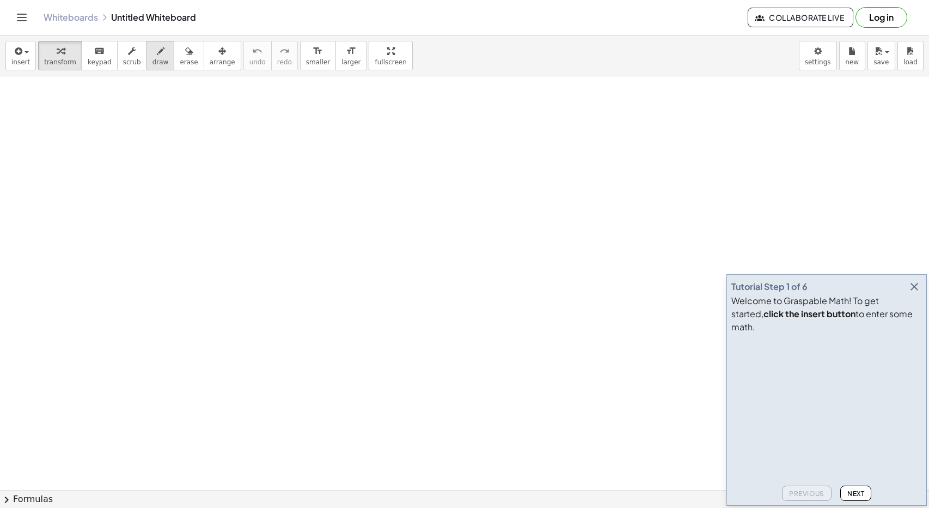
click at [153, 59] on span "draw" at bounding box center [161, 62] width 16 height 8
drag, startPoint x: 271, startPoint y: 93, endPoint x: 279, endPoint y: 112, distance: 20.2
drag, startPoint x: 297, startPoint y: 98, endPoint x: 296, endPoint y: 105, distance: 7.8
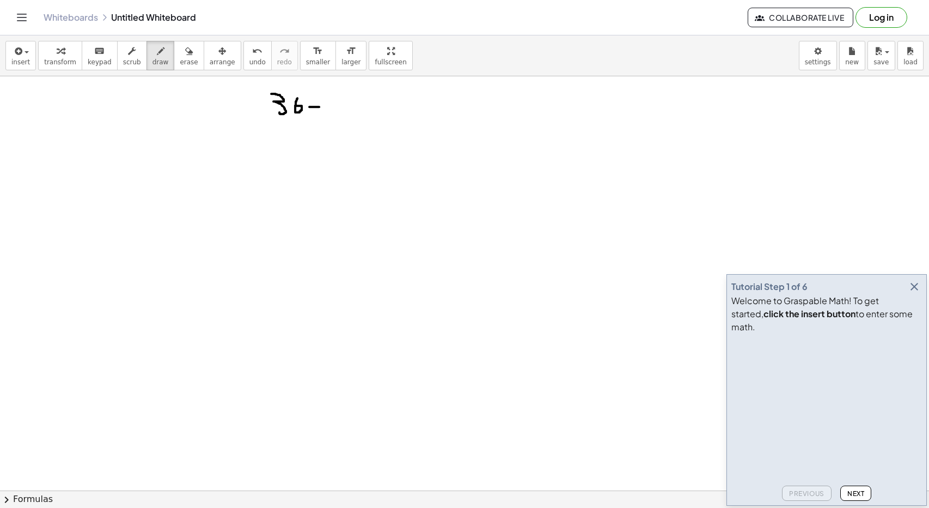
drag, startPoint x: 309, startPoint y: 106, endPoint x: 324, endPoint y: 106, distance: 14.7
drag, startPoint x: 317, startPoint y: 96, endPoint x: 314, endPoint y: 113, distance: 17.2
drag, startPoint x: 340, startPoint y: 98, endPoint x: 336, endPoint y: 108, distance: 11.5
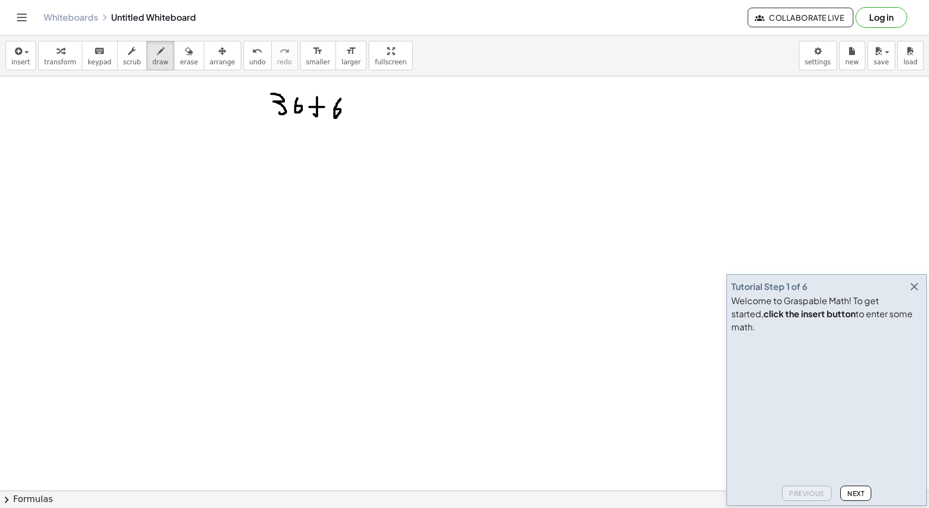
click at [185, 57] on icon "button" at bounding box center [189, 51] width 8 height 13
click at [155, 57] on button "draw" at bounding box center [161, 55] width 28 height 29
drag, startPoint x: 401, startPoint y: 91, endPoint x: 398, endPoint y: 124, distance: 32.8
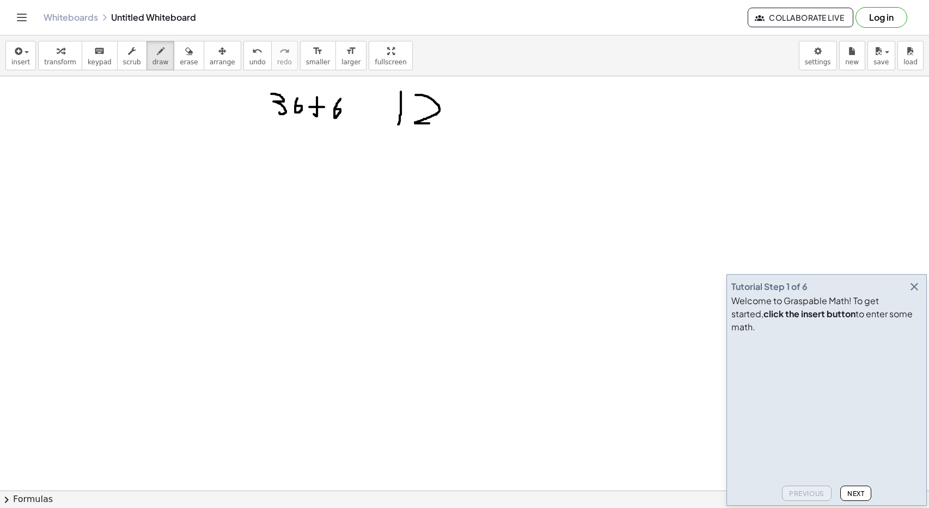
drag, startPoint x: 416, startPoint y: 94, endPoint x: 434, endPoint y: 123, distance: 33.5
drag, startPoint x: 448, startPoint y: 114, endPoint x: 461, endPoint y: 114, distance: 13.1
drag, startPoint x: 456, startPoint y: 102, endPoint x: 454, endPoint y: 129, distance: 27.4
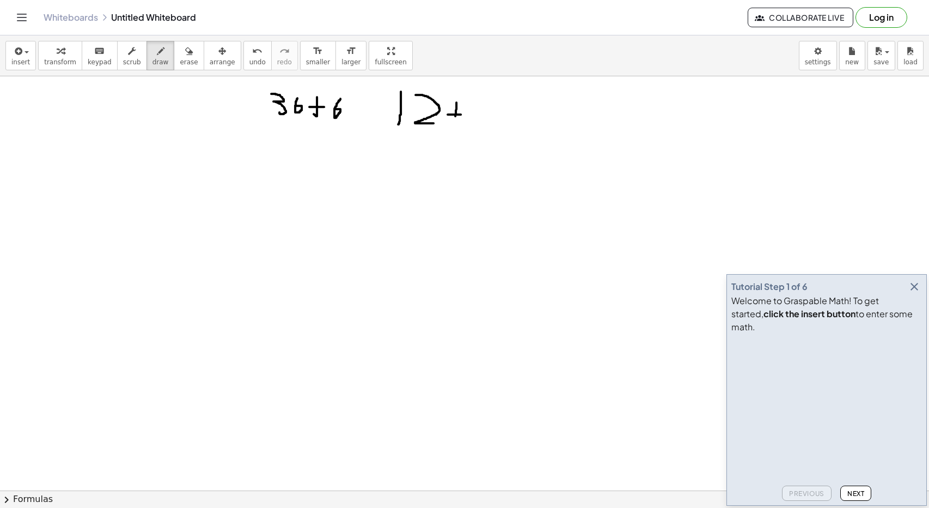
drag, startPoint x: 475, startPoint y: 102, endPoint x: 464, endPoint y: 120, distance: 21.5
click at [185, 55] on icon "button" at bounding box center [189, 51] width 8 height 13
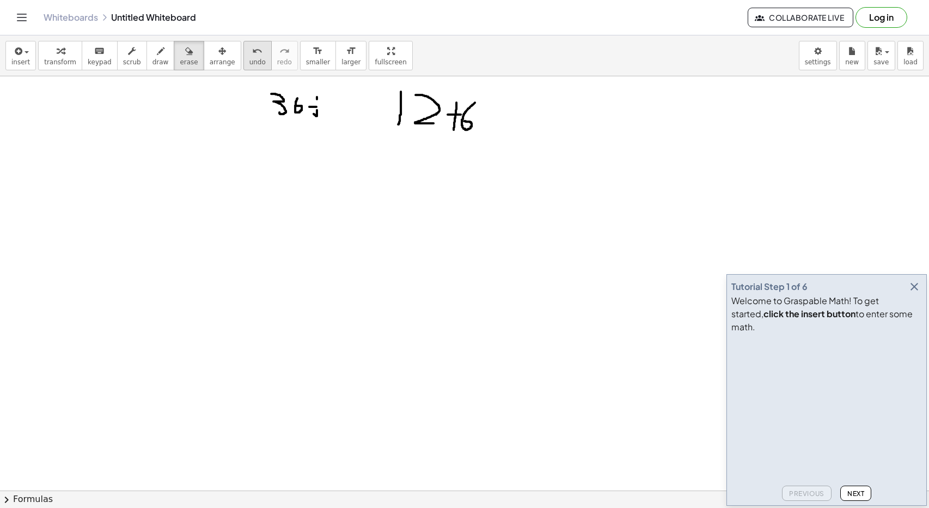
click at [243, 67] on button "undo undo" at bounding box center [257, 55] width 28 height 29
click at [155, 56] on button "draw" at bounding box center [161, 55] width 28 height 29
drag, startPoint x: 338, startPoint y: 94, endPoint x: 338, endPoint y: 132, distance: 38.7
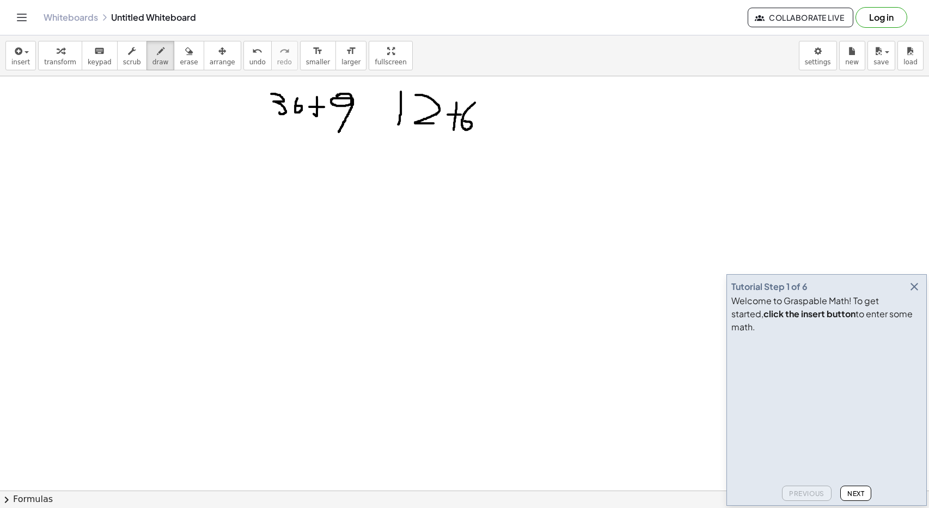
drag, startPoint x: 287, startPoint y: 135, endPoint x: 313, endPoint y: 154, distance: 32.8
drag, startPoint x: 302, startPoint y: 138, endPoint x: 304, endPoint y: 175, distance: 37.1
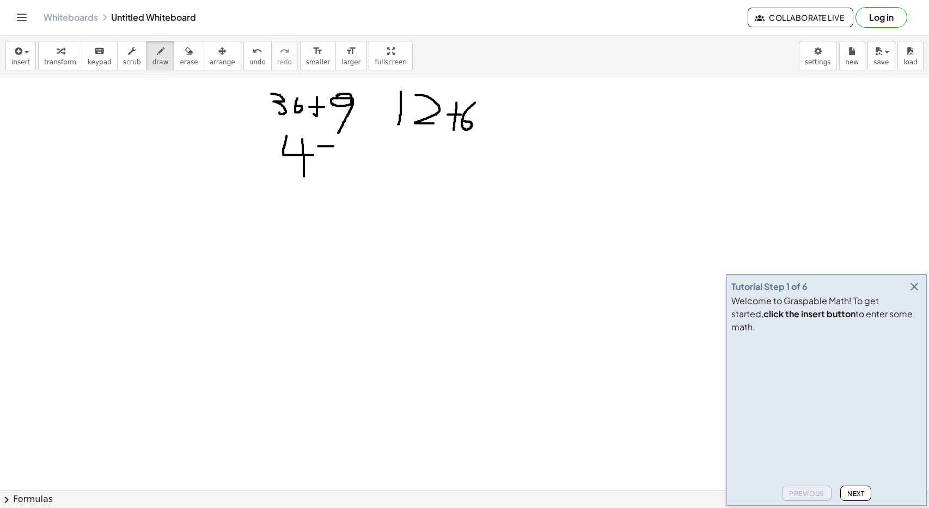
drag, startPoint x: 318, startPoint y: 145, endPoint x: 336, endPoint y: 145, distance: 17.4
drag, startPoint x: 320, startPoint y: 149, endPoint x: 320, endPoint y: 155, distance: 6.0
drag, startPoint x: 320, startPoint y: 155, endPoint x: 314, endPoint y: 168, distance: 14.9
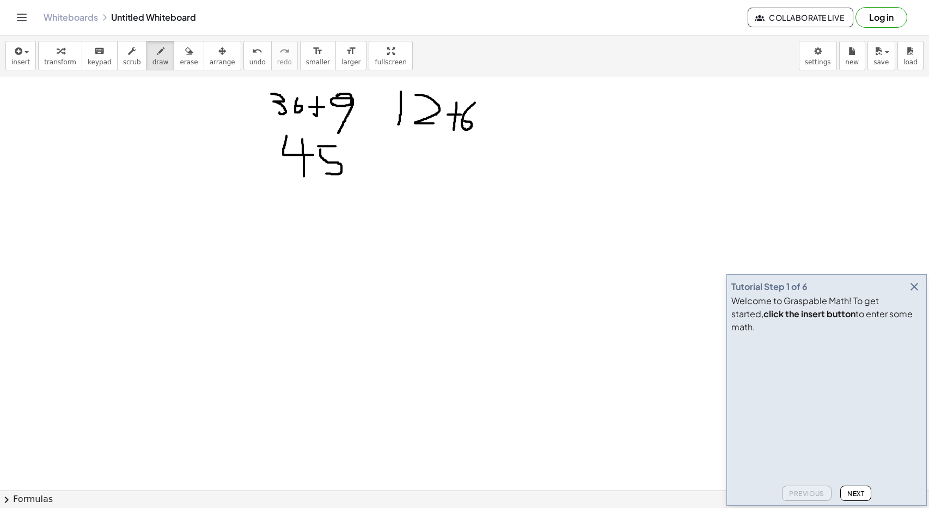
click at [180, 44] on div "button" at bounding box center [189, 50] width 18 height 13
drag, startPoint x: 508, startPoint y: 157, endPoint x: 407, endPoint y: 105, distance: 113.0
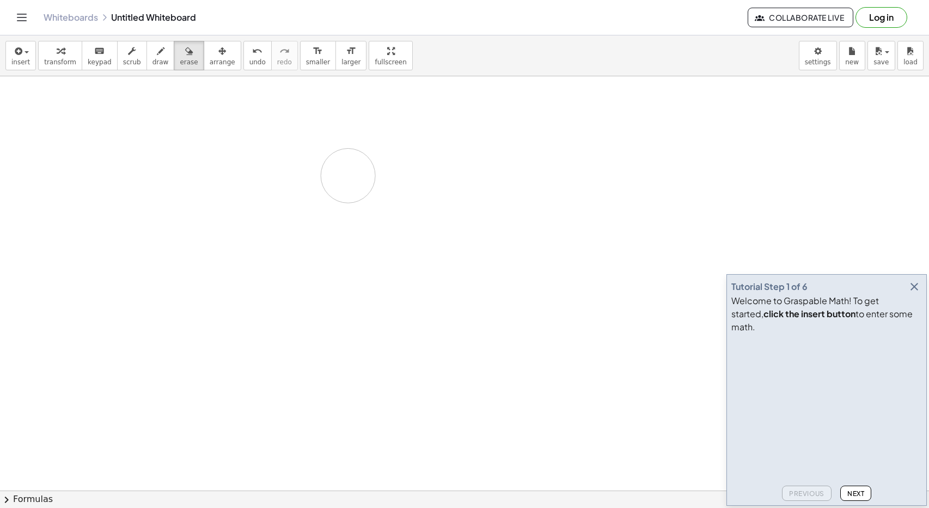
drag, startPoint x: 356, startPoint y: 116, endPoint x: 254, endPoint y: 13, distance: 145.2
drag, startPoint x: 339, startPoint y: 103, endPoint x: 356, endPoint y: 105, distance: 17.0
click at [157, 57] on button "draw" at bounding box center [161, 55] width 28 height 29
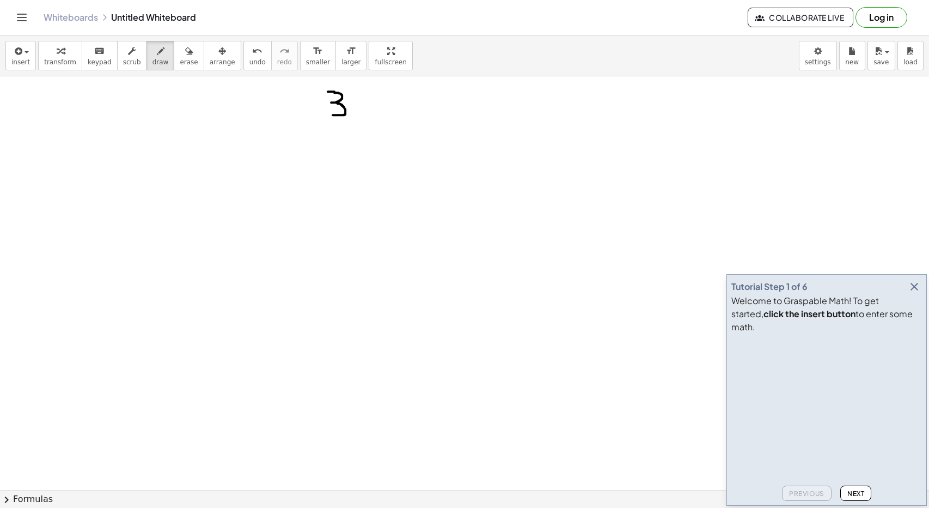
drag, startPoint x: 328, startPoint y: 91, endPoint x: 332, endPoint y: 114, distance: 23.7
drag, startPoint x: 357, startPoint y: 92, endPoint x: 365, endPoint y: 113, distance: 22.8
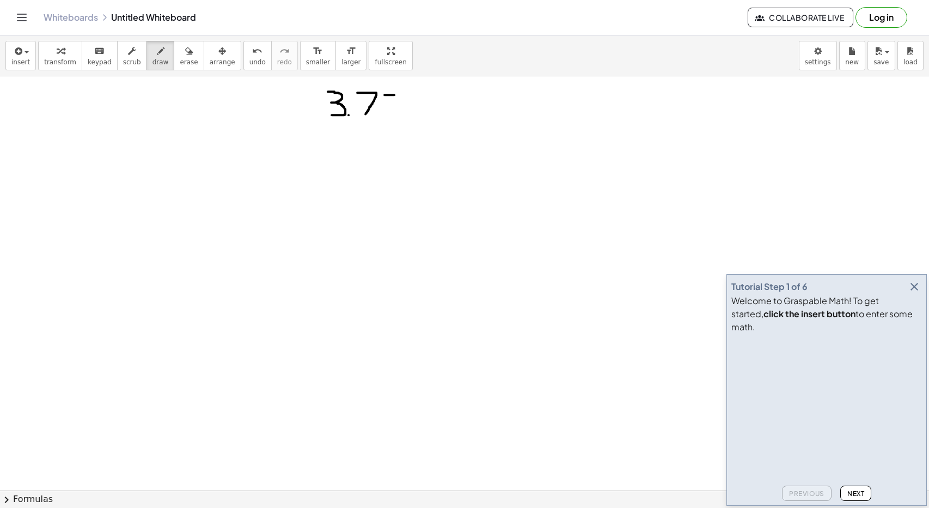
drag, startPoint x: 385, startPoint y: 94, endPoint x: 395, endPoint y: 94, distance: 10.9
drag, startPoint x: 385, startPoint y: 94, endPoint x: 373, endPoint y: 103, distance: 14.4
drag, startPoint x: 320, startPoint y: 128, endPoint x: 297, endPoint y: 146, distance: 28.7
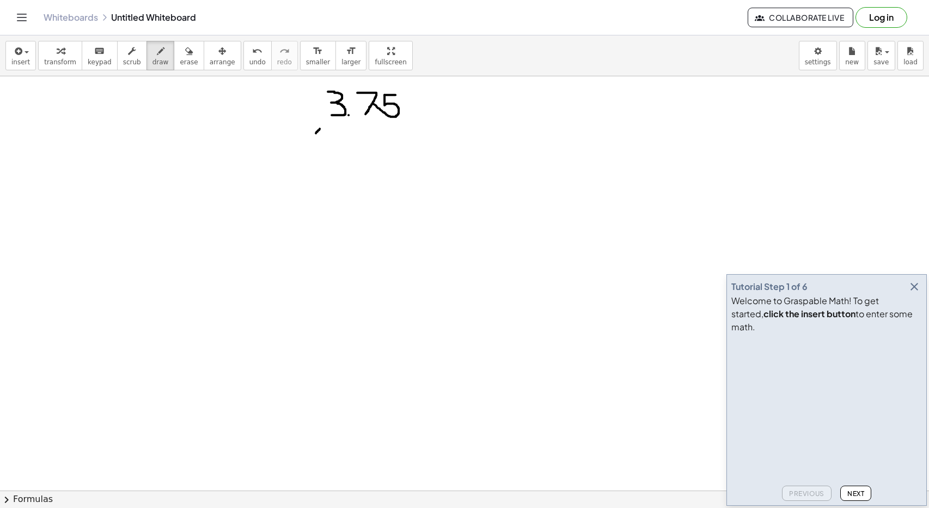
drag, startPoint x: 296, startPoint y: 130, endPoint x: 326, endPoint y: 150, distance: 35.7
drag, startPoint x: 364, startPoint y: 122, endPoint x: 381, endPoint y: 148, distance: 31.4
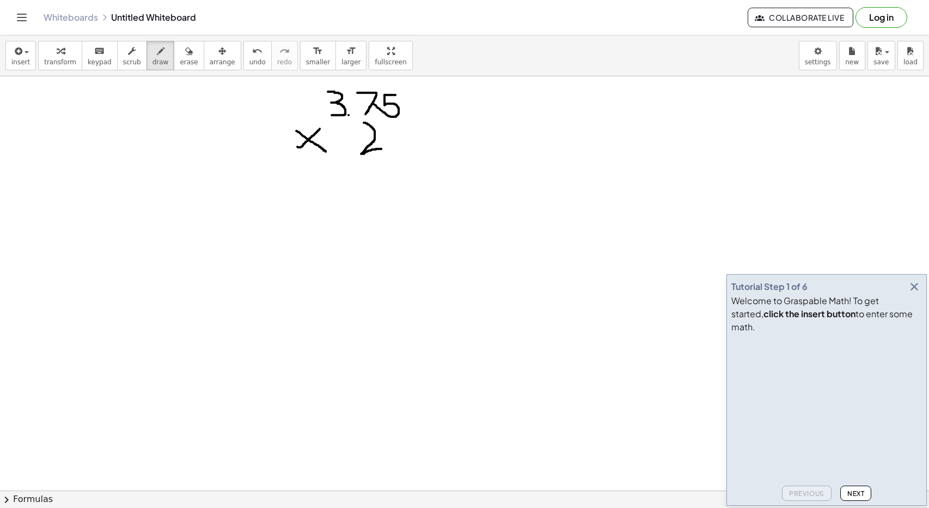
drag, startPoint x: 395, startPoint y: 126, endPoint x: 395, endPoint y: 152, distance: 25.6
drag, startPoint x: 277, startPoint y: 160, endPoint x: 407, endPoint y: 154, distance: 130.3
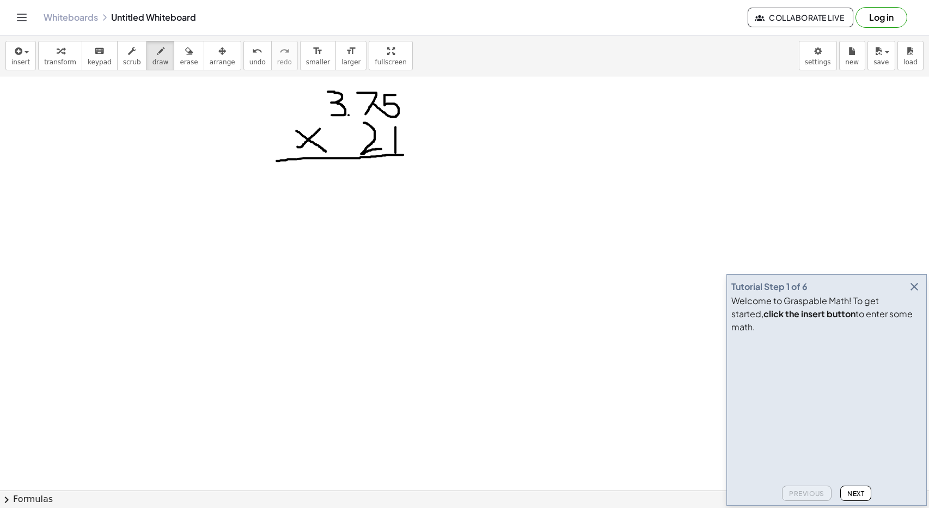
drag, startPoint x: 388, startPoint y: 171, endPoint x: 406, endPoint y: 171, distance: 18.5
drag, startPoint x: 392, startPoint y: 170, endPoint x: 392, endPoint y: 185, distance: 14.2
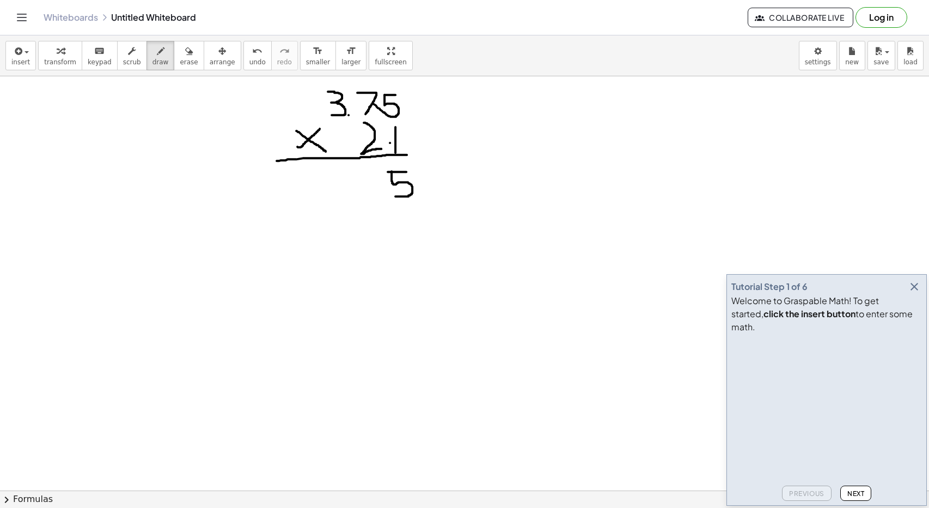
drag, startPoint x: 361, startPoint y: 175, endPoint x: 355, endPoint y: 194, distance: 20.7
drag, startPoint x: 351, startPoint y: 175, endPoint x: 363, endPoint y: 198, distance: 25.8
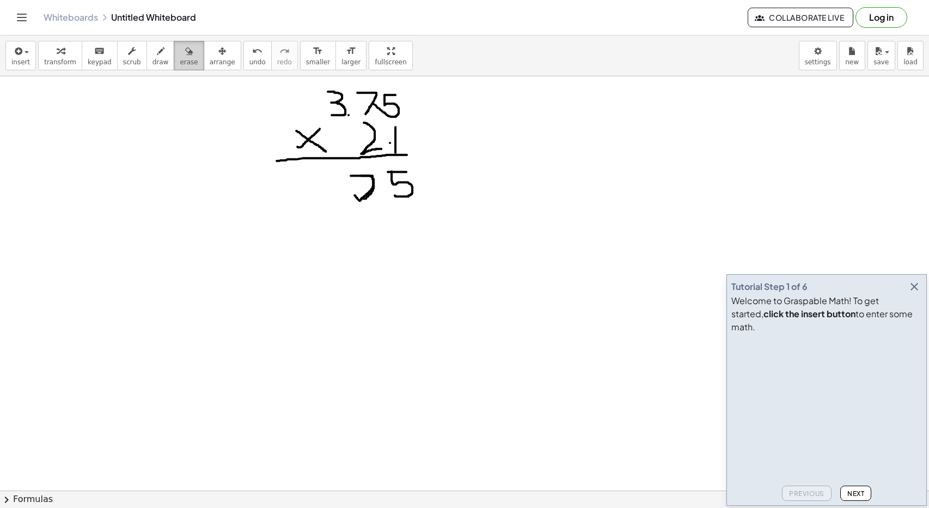
click at [185, 52] on icon "button" at bounding box center [189, 51] width 8 height 13
drag, startPoint x: 319, startPoint y: 207, endPoint x: 248, endPoint y: 119, distance: 112.7
click at [153, 56] on div "button" at bounding box center [161, 50] width 16 height 13
drag, startPoint x: 357, startPoint y: 172, endPoint x: 378, endPoint y: 171, distance: 21.3
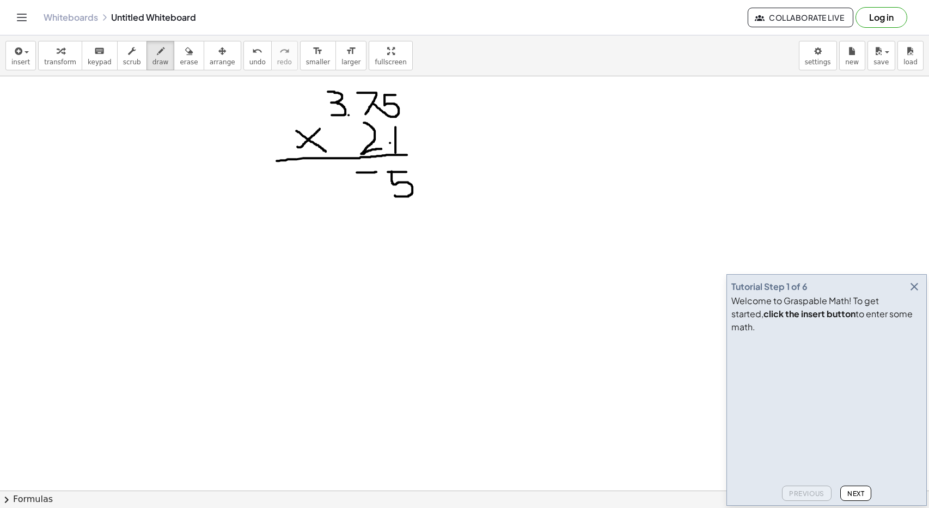
drag, startPoint x: 379, startPoint y: 171, endPoint x: 366, endPoint y: 241, distance: 71.5
drag, startPoint x: 332, startPoint y: 173, endPoint x: 340, endPoint y: 203, distance: 31.4
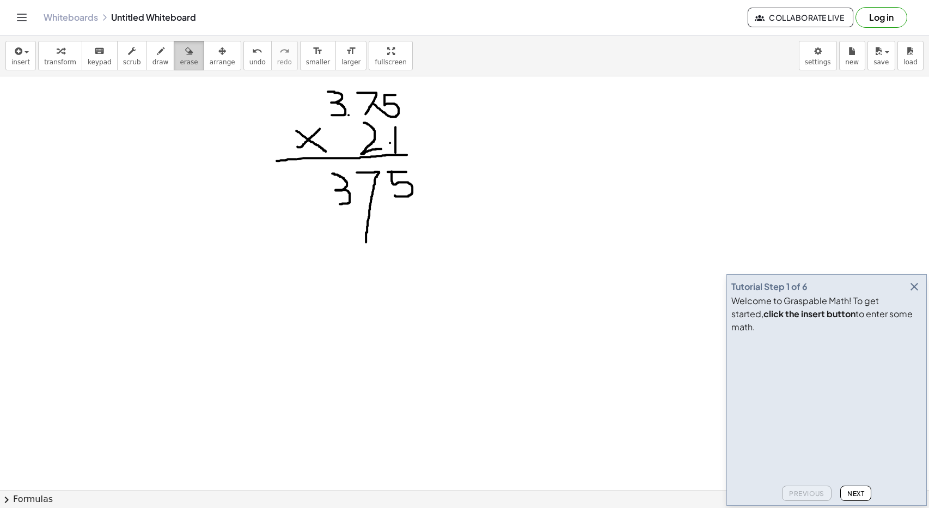
click at [180, 44] on div "button" at bounding box center [189, 50] width 18 height 13
drag, startPoint x: 368, startPoint y: 243, endPoint x: 369, endPoint y: 229, distance: 14.2
click at [157, 55] on icon "button" at bounding box center [161, 51] width 8 height 13
drag, startPoint x: 406, startPoint y: 212, endPoint x: 404, endPoint y: 230, distance: 18.6
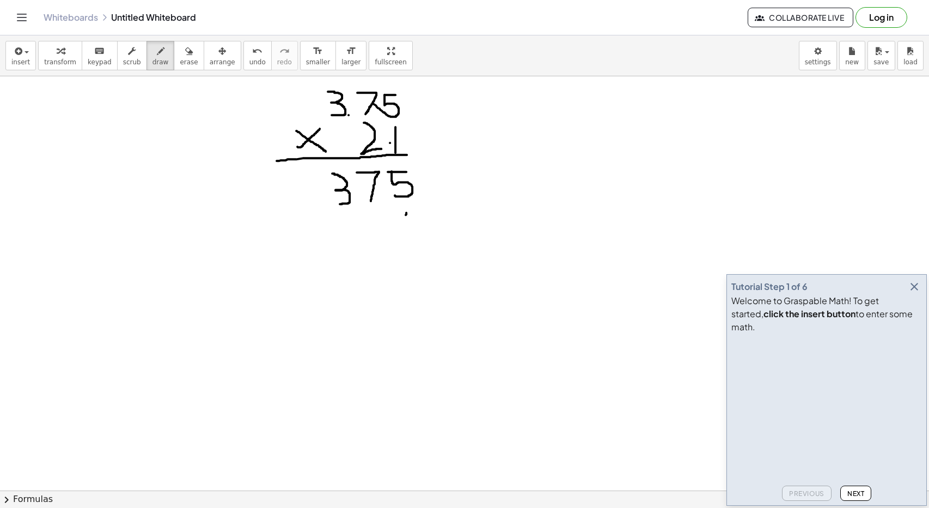
drag, startPoint x: 409, startPoint y: 212, endPoint x: 403, endPoint y: 232, distance: 20.9
drag, startPoint x: 380, startPoint y: 84, endPoint x: 381, endPoint y: 93, distance: 8.8
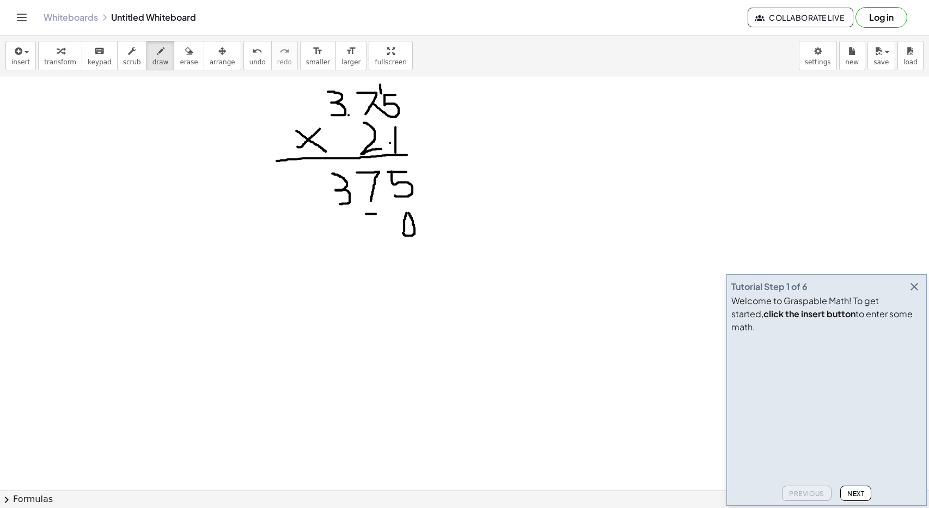
drag, startPoint x: 366, startPoint y: 213, endPoint x: 380, endPoint y: 213, distance: 14.2
drag, startPoint x: 366, startPoint y: 214, endPoint x: 370, endPoint y: 235, distance: 21.0
drag, startPoint x: 348, startPoint y: 81, endPoint x: 348, endPoint y: 91, distance: 9.8
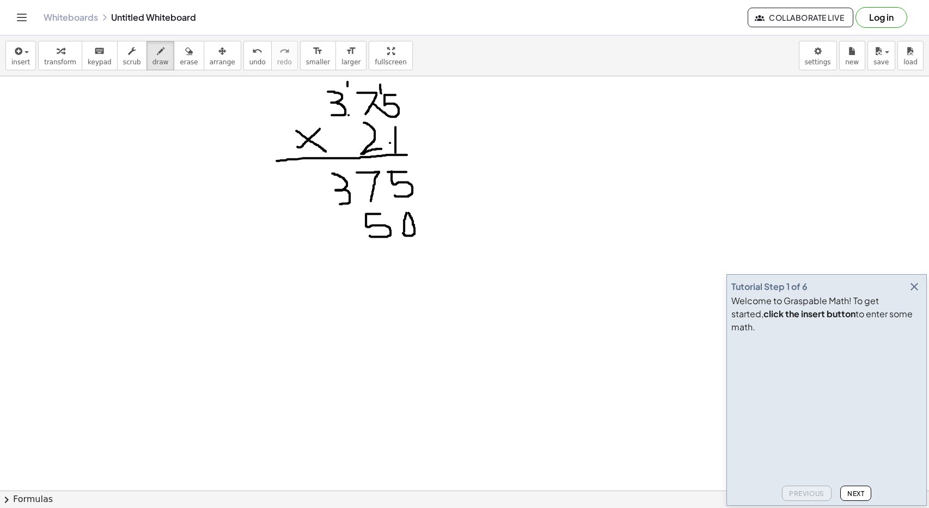
click at [180, 62] on span "erase" at bounding box center [189, 62] width 18 height 8
drag, startPoint x: 360, startPoint y: 232, endPoint x: 369, endPoint y: 232, distance: 8.7
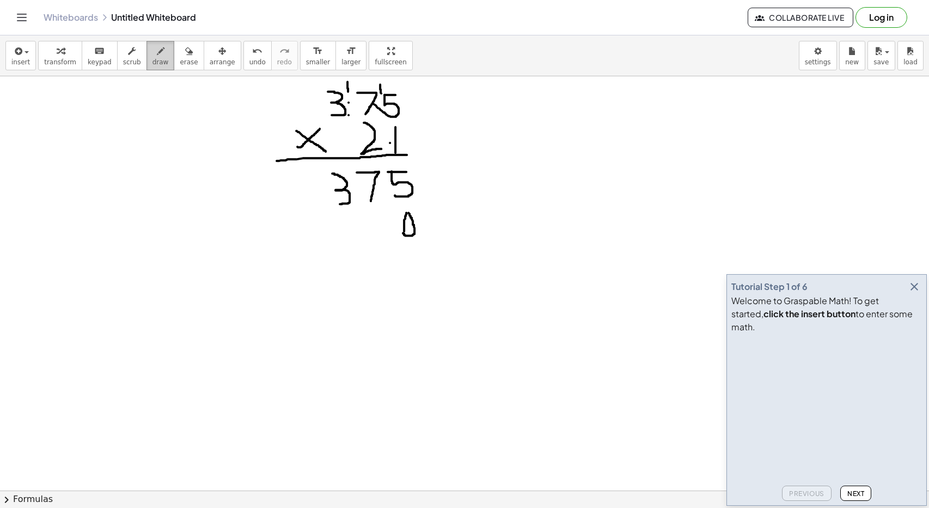
click at [153, 58] on span "draw" at bounding box center [161, 62] width 16 height 8
drag, startPoint x: 337, startPoint y: 214, endPoint x: 354, endPoint y: 214, distance: 17.4
drag, startPoint x: 334, startPoint y: 215, endPoint x: 337, endPoint y: 235, distance: 20.3
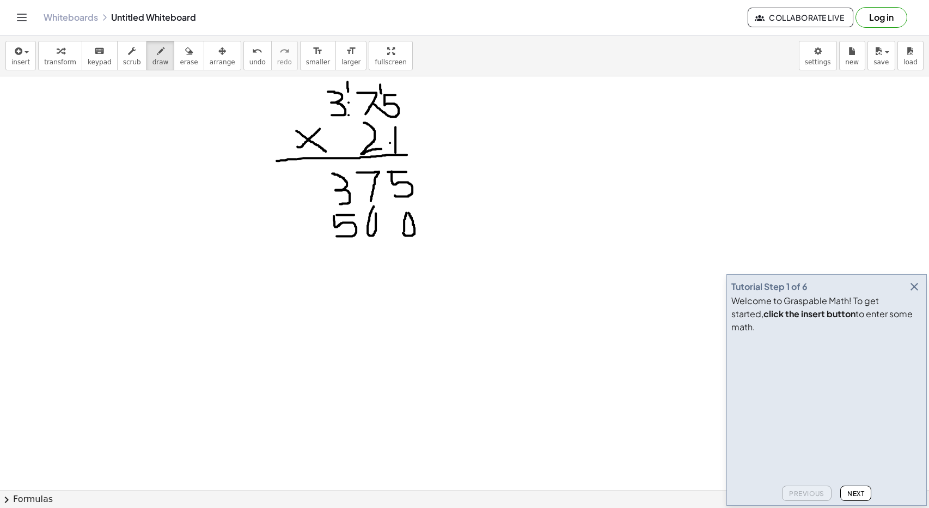
drag, startPoint x: 298, startPoint y: 216, endPoint x: 315, endPoint y: 236, distance: 25.9
drag, startPoint x: 265, startPoint y: 246, endPoint x: 428, endPoint y: 235, distance: 162.7
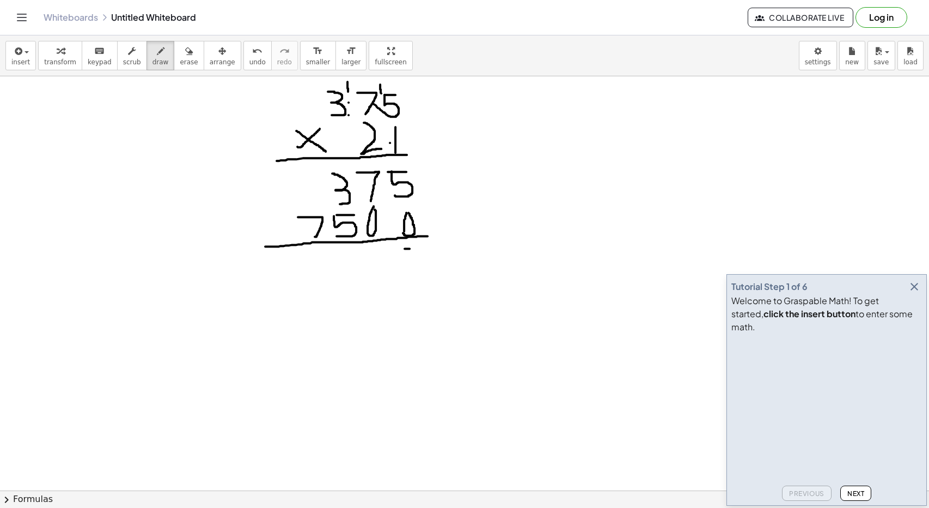
drag, startPoint x: 405, startPoint y: 248, endPoint x: 422, endPoint y: 248, distance: 16.9
drag, startPoint x: 405, startPoint y: 249, endPoint x: 409, endPoint y: 296, distance: 47.0
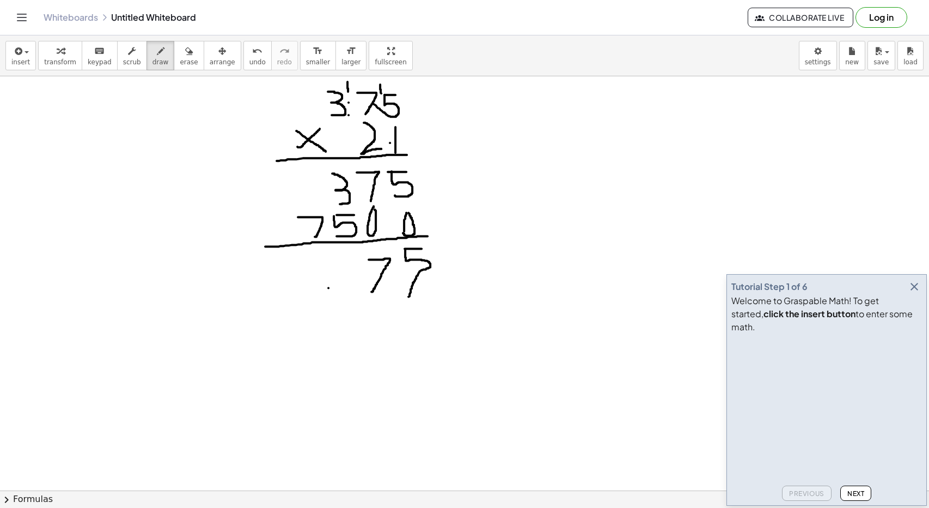
drag, startPoint x: 369, startPoint y: 259, endPoint x: 366, endPoint y: 286, distance: 27.4
drag, startPoint x: 300, startPoint y: 264, endPoint x: 306, endPoint y: 294, distance: 30.0
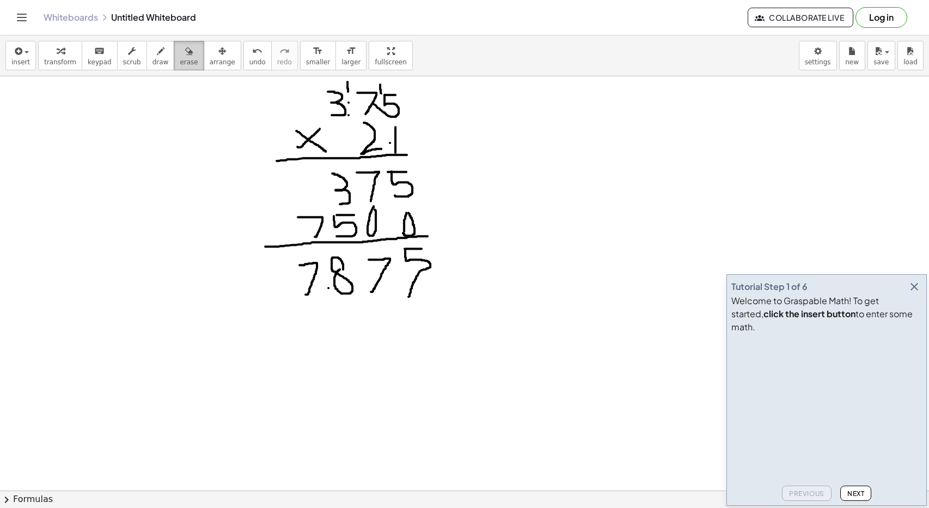
click at [181, 69] on button "erase" at bounding box center [189, 55] width 30 height 29
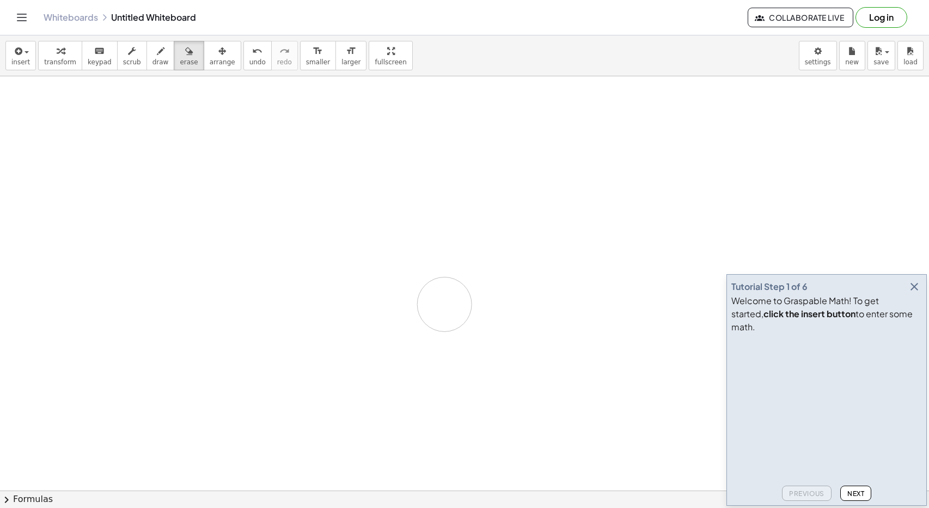
drag, startPoint x: 300, startPoint y: 138, endPoint x: 312, endPoint y: 236, distance: 98.7
click at [157, 54] on icon "button" at bounding box center [161, 51] width 8 height 13
drag, startPoint x: 222, startPoint y: 99, endPoint x: 244, endPoint y: 117, distance: 27.9
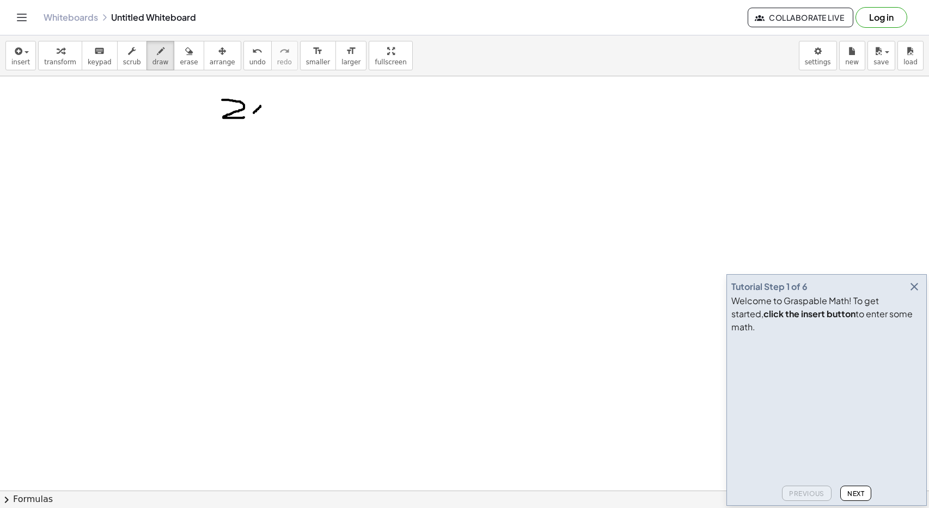
drag, startPoint x: 260, startPoint y: 105, endPoint x: 247, endPoint y: 117, distance: 17.4
drag, startPoint x: 248, startPoint y: 104, endPoint x: 261, endPoint y: 117, distance: 18.1
drag, startPoint x: 262, startPoint y: 92, endPoint x: 273, endPoint y: 101, distance: 14.4
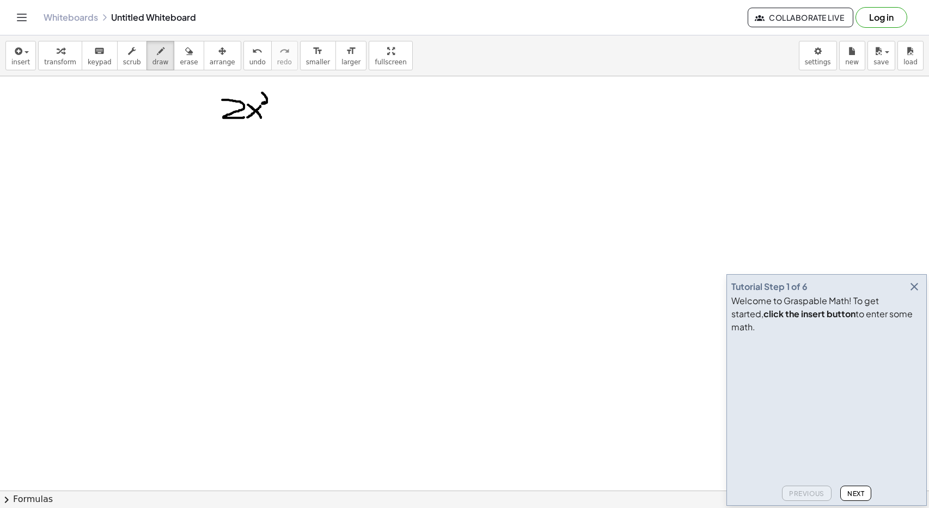
drag, startPoint x: 284, startPoint y: 112, endPoint x: 301, endPoint y: 112, distance: 16.3
drag, startPoint x: 326, startPoint y: 100, endPoint x: 320, endPoint y: 117, distance: 18.3
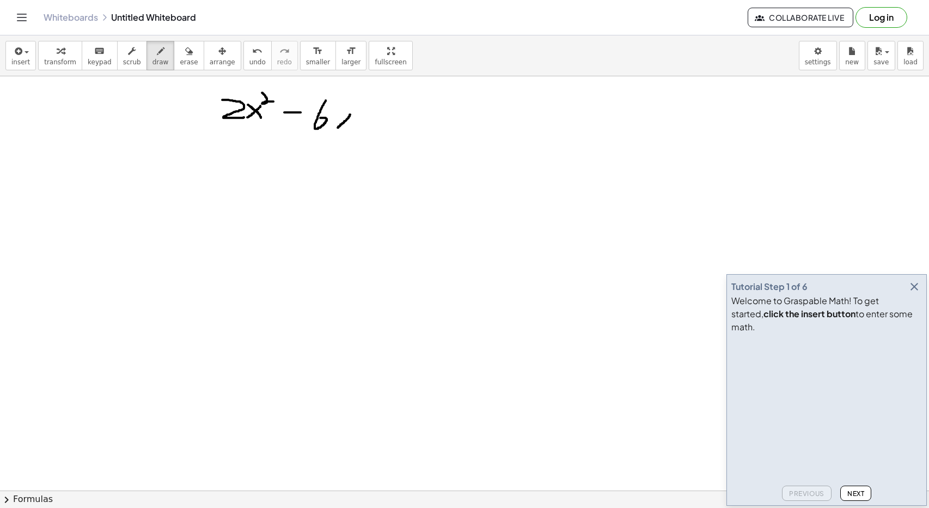
drag, startPoint x: 350, startPoint y: 114, endPoint x: 335, endPoint y: 127, distance: 20.4
drag, startPoint x: 330, startPoint y: 111, endPoint x: 333, endPoint y: 102, distance: 8.8
drag, startPoint x: 364, startPoint y: 118, endPoint x: 392, endPoint y: 120, distance: 27.9
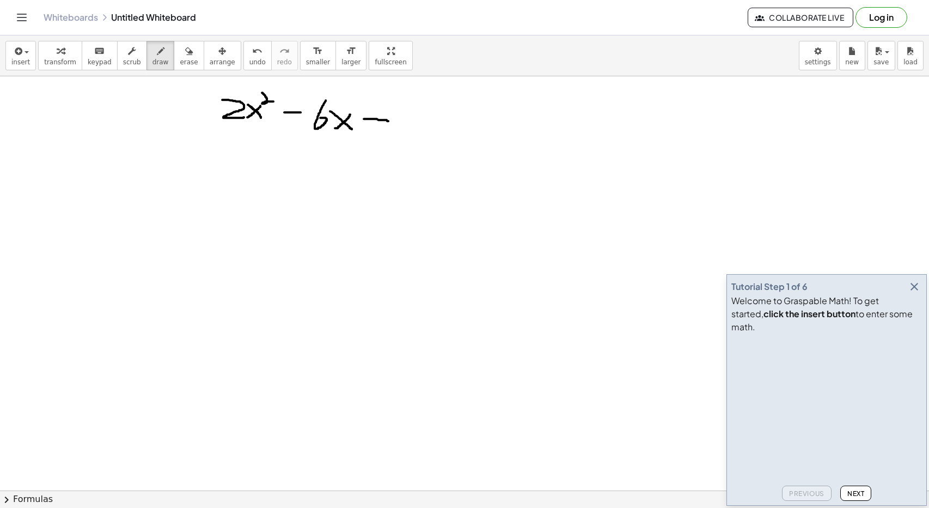
drag, startPoint x: 378, startPoint y: 109, endPoint x: 377, endPoint y: 126, distance: 16.9
drag, startPoint x: 407, startPoint y: 106, endPoint x: 418, endPoint y: 123, distance: 19.3
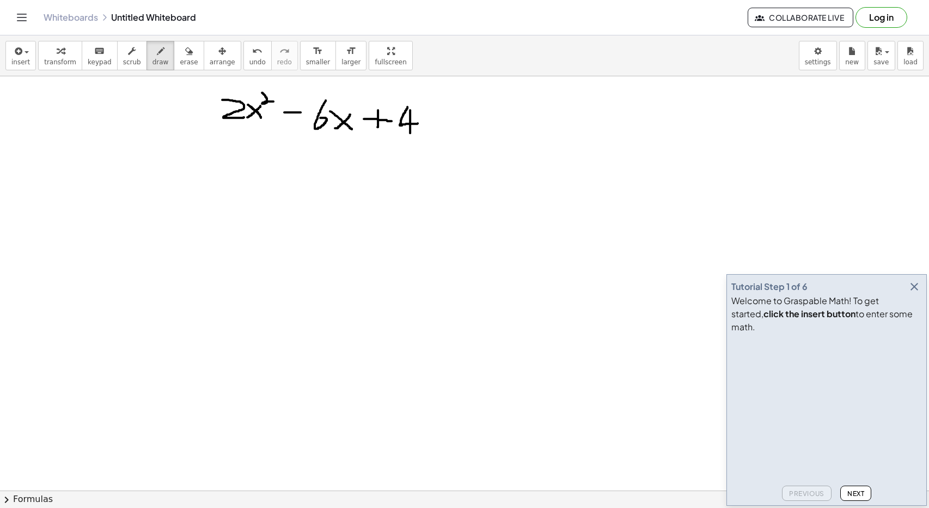
drag, startPoint x: 410, startPoint y: 109, endPoint x: 410, endPoint y: 138, distance: 28.9
drag, startPoint x: 437, startPoint y: 120, endPoint x: 424, endPoint y: 137, distance: 20.9
drag, startPoint x: 423, startPoint y: 123, endPoint x: 456, endPoint y: 118, distance: 34.1
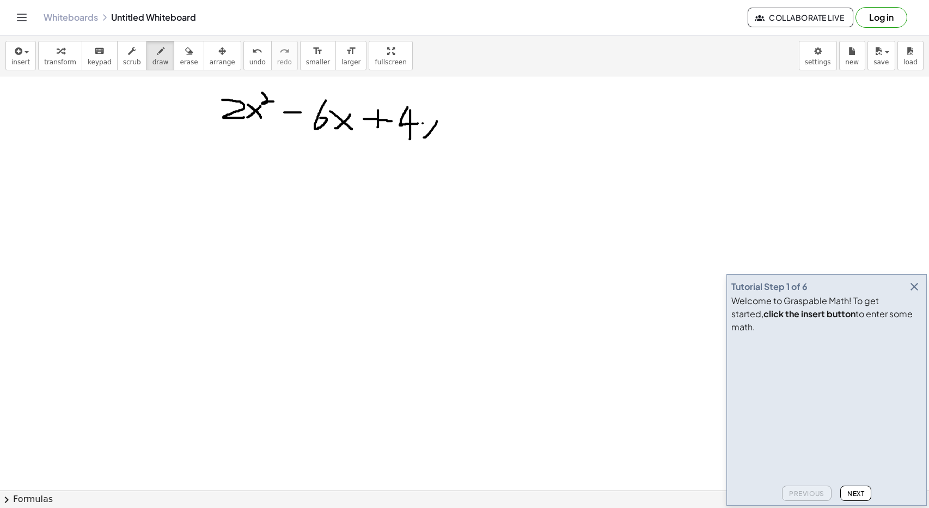
drag, startPoint x: 459, startPoint y: 129, endPoint x: 477, endPoint y: 129, distance: 17.4
drag, startPoint x: 491, startPoint y: 111, endPoint x: 491, endPoint y: 145, distance: 34.3
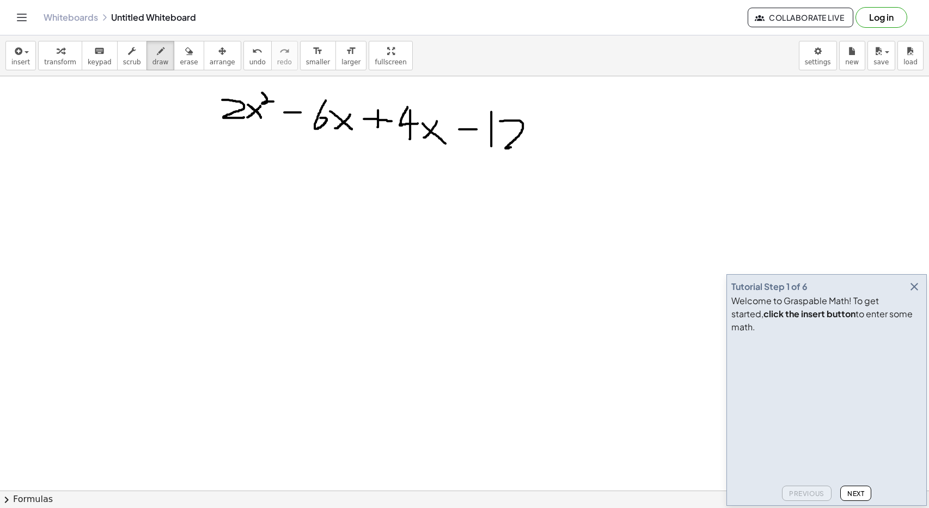
drag, startPoint x: 500, startPoint y: 120, endPoint x: 522, endPoint y: 146, distance: 33.6
drag, startPoint x: 289, startPoint y: 190, endPoint x: 307, endPoint y: 191, distance: 18.0
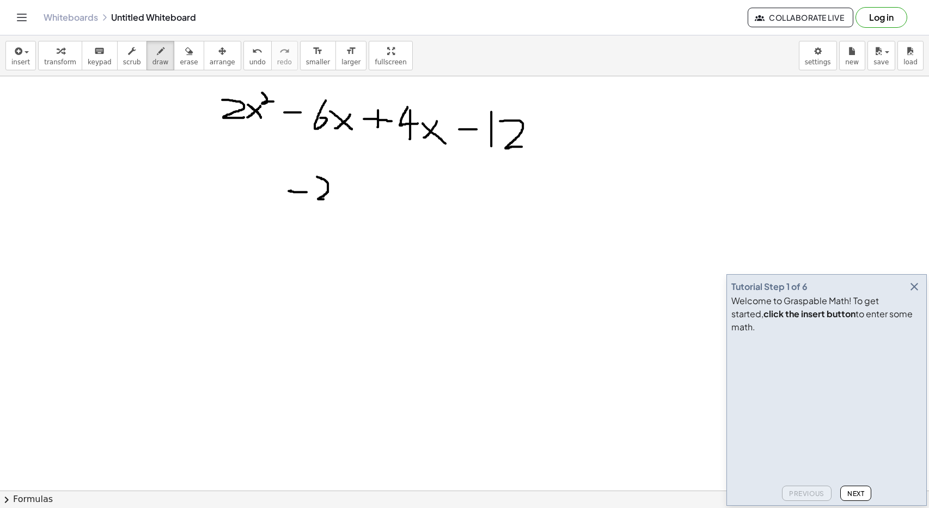
drag, startPoint x: 317, startPoint y: 176, endPoint x: 336, endPoint y: 198, distance: 29.0
drag, startPoint x: 360, startPoint y: 185, endPoint x: 348, endPoint y: 198, distance: 17.3
drag, startPoint x: 340, startPoint y: 184, endPoint x: 350, endPoint y: 191, distance: 12.4
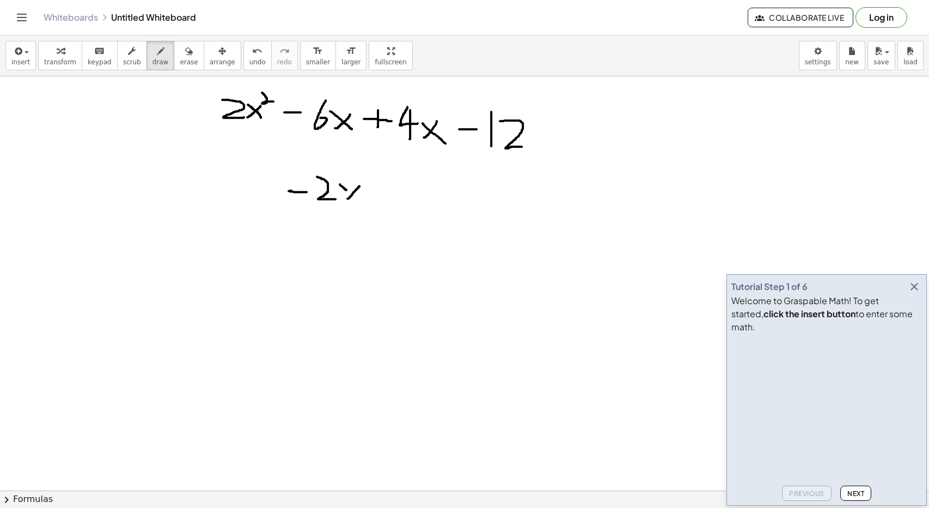
drag, startPoint x: 355, startPoint y: 193, endPoint x: 364, endPoint y: 200, distance: 11.7
drag, startPoint x: 216, startPoint y: 168, endPoint x: 248, endPoint y: 188, distance: 38.4
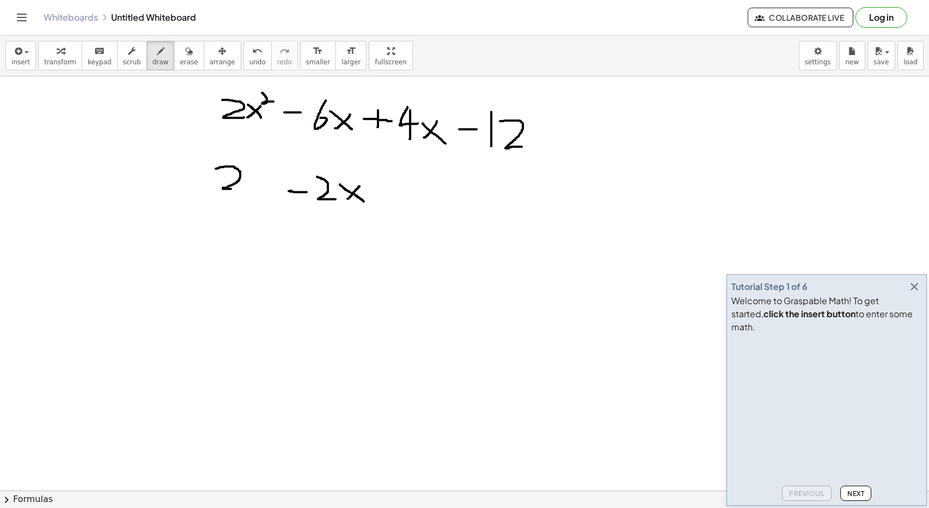
drag, startPoint x: 270, startPoint y: 180, endPoint x: 252, endPoint y: 192, distance: 21.3
drag, startPoint x: 254, startPoint y: 176, endPoint x: 271, endPoint y: 190, distance: 22.5
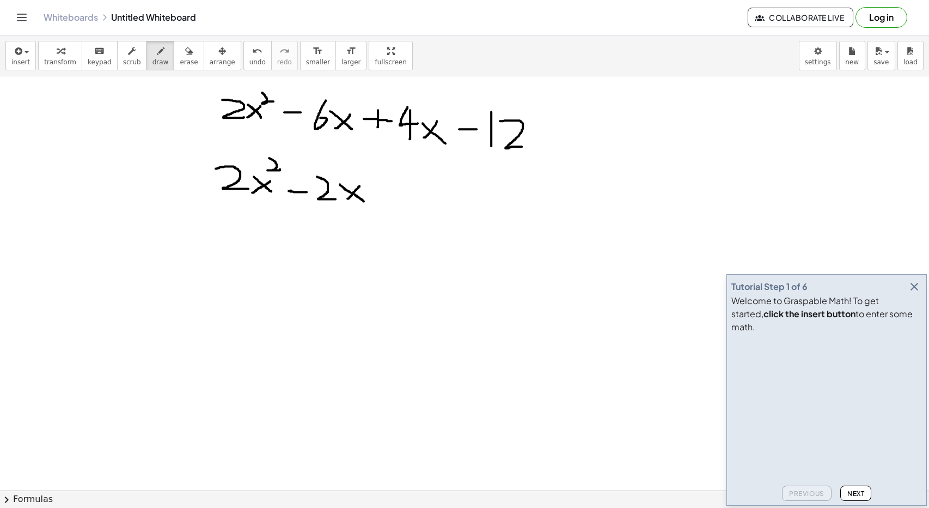
drag, startPoint x: 269, startPoint y: 157, endPoint x: 295, endPoint y: 165, distance: 27.2
drag, startPoint x: 385, startPoint y: 199, endPoint x: 404, endPoint y: 199, distance: 19.1
drag, startPoint x: 412, startPoint y: 190, endPoint x: 411, endPoint y: 209, distance: 19.1
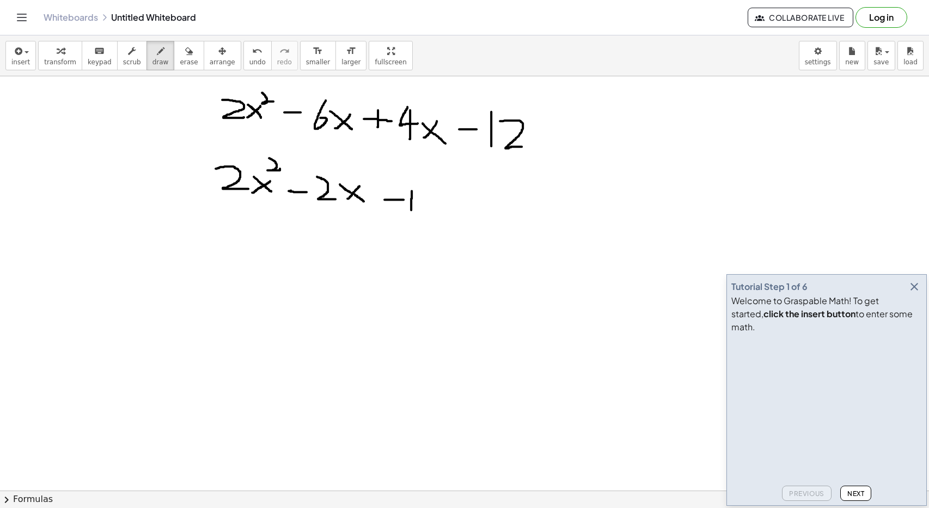
drag, startPoint x: 421, startPoint y: 197, endPoint x: 442, endPoint y: 206, distance: 23.9
click at [180, 56] on div "button" at bounding box center [189, 50] width 18 height 13
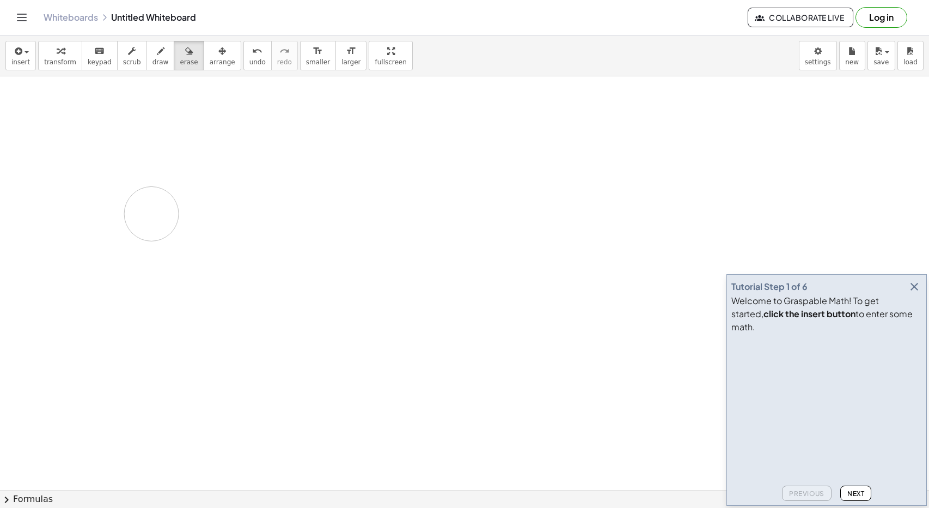
drag, startPoint x: 198, startPoint y: 98, endPoint x: 750, endPoint y: 206, distance: 562.3
click at [915, 293] on icon "button" at bounding box center [914, 286] width 13 height 13
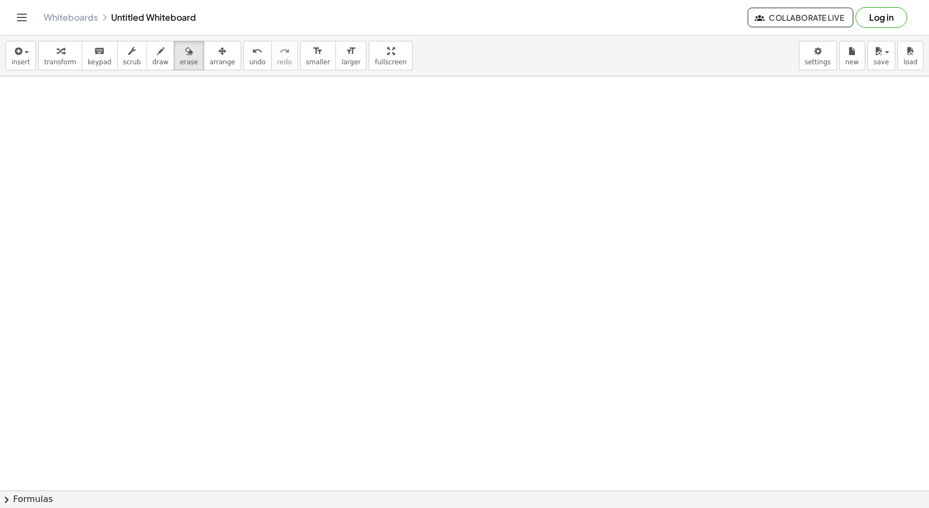
click at [145, 71] on div "insert select one: Math Expression Function Text Youtube Video Graphing Geometr…" at bounding box center [464, 55] width 929 height 41
click at [157, 54] on icon "button" at bounding box center [161, 51] width 8 height 13
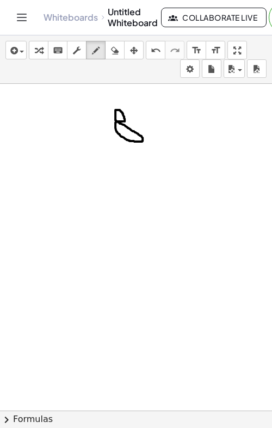
drag, startPoint x: 141, startPoint y: 110, endPoint x: 144, endPoint y: 145, distance: 35.0
drag, startPoint x: 164, startPoint y: 113, endPoint x: 176, endPoint y: 113, distance: 12.0
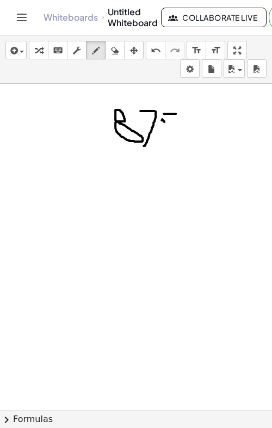
drag, startPoint x: 162, startPoint y: 118, endPoint x: 165, endPoint y: 129, distance: 11.2
drag, startPoint x: 165, startPoint y: 129, endPoint x: 175, endPoint y: 142, distance: 16.7
click at [153, 53] on icon "undo" at bounding box center [156, 50] width 10 height 13
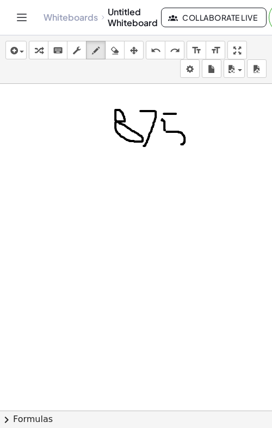
drag, startPoint x: 167, startPoint y: 131, endPoint x: 166, endPoint y: 147, distance: 15.8
click at [119, 52] on div "button" at bounding box center [115, 50] width 14 height 13
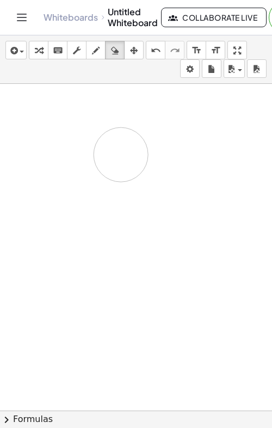
drag, startPoint x: 88, startPoint y: 107, endPoint x: 173, endPoint y: 143, distance: 92.3
click at [96, 50] on icon "button" at bounding box center [96, 50] width 8 height 13
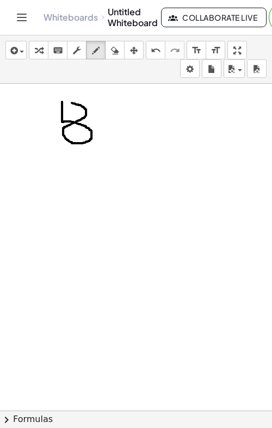
drag, startPoint x: 62, startPoint y: 101, endPoint x: 68, endPoint y: 102, distance: 5.6
drag, startPoint x: 93, startPoint y: 105, endPoint x: 97, endPoint y: 139, distance: 34.1
drag, startPoint x: 118, startPoint y: 111, endPoint x: 126, endPoint y: 111, distance: 8.2
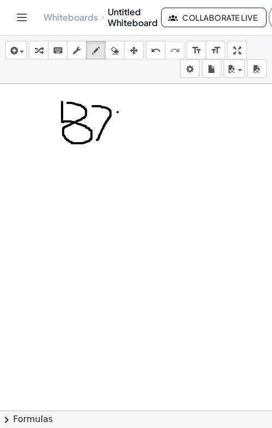
drag, startPoint x: 113, startPoint y: 112, endPoint x: 115, endPoint y: 141, distance: 29.0
drag, startPoint x: 78, startPoint y: 167, endPoint x: 79, endPoint y: 185, distance: 17.5
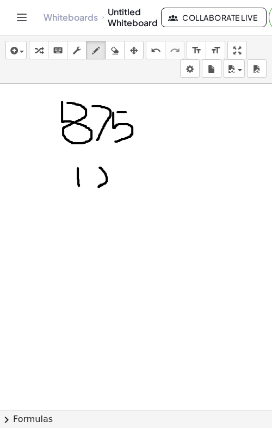
drag, startPoint x: 100, startPoint y: 167, endPoint x: 113, endPoint y: 182, distance: 20.4
drag, startPoint x: 113, startPoint y: 166, endPoint x: 132, endPoint y: 165, distance: 19.1
drag, startPoint x: 114, startPoint y: 165, endPoint x: 122, endPoint y: 187, distance: 24.1
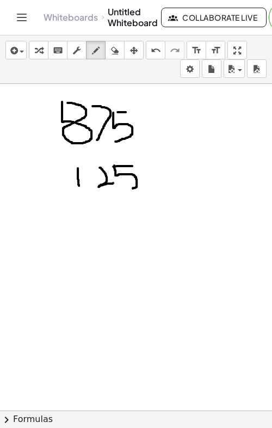
drag, startPoint x: 62, startPoint y: 199, endPoint x: 149, endPoint y: 196, distance: 87.2
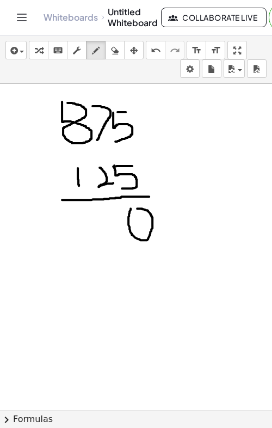
drag, startPoint x: 107, startPoint y: 211, endPoint x: 125, endPoint y: 211, distance: 18.0
drag, startPoint x: 110, startPoint y: 210, endPoint x: 111, endPoint y: 245, distance: 34.3
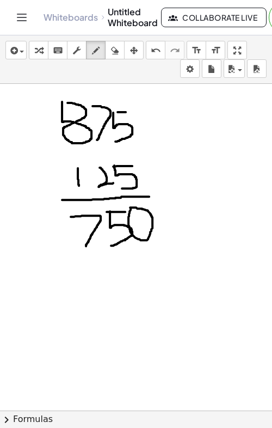
drag, startPoint x: 71, startPoint y: 216, endPoint x: 84, endPoint y: 247, distance: 33.9
drag, startPoint x: 29, startPoint y: 181, endPoint x: 62, endPoint y: 179, distance: 33.3
drag, startPoint x: 42, startPoint y: 239, endPoint x: 63, endPoint y: 239, distance: 20.7
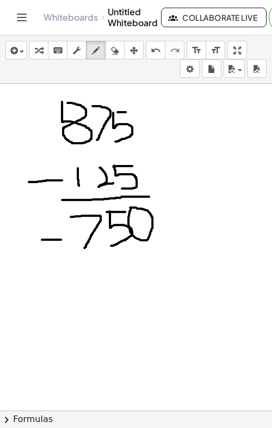
drag, startPoint x: 52, startPoint y: 265, endPoint x: 51, endPoint y: 296, distance: 30.5
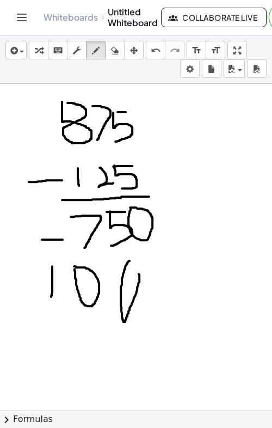
drag, startPoint x: 130, startPoint y: 260, endPoint x: 136, endPoint y: 265, distance: 8.2
drag, startPoint x: 170, startPoint y: 263, endPoint x: 176, endPoint y: 265, distance: 6.2
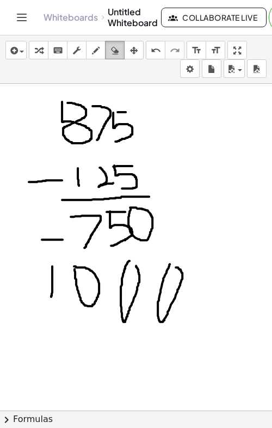
click at [117, 45] on icon "button" at bounding box center [115, 50] width 8 height 13
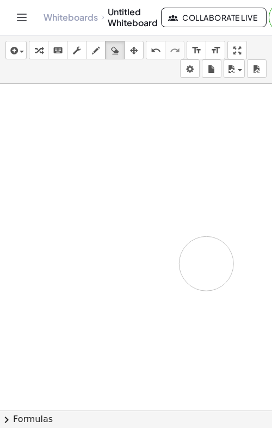
drag, startPoint x: 130, startPoint y: 173, endPoint x: 109, endPoint y: 141, distance: 37.8
drag, startPoint x: 117, startPoint y: 117, endPoint x: 138, endPoint y: 117, distance: 21.8
click at [98, 50] on icon "button" at bounding box center [96, 50] width 8 height 13
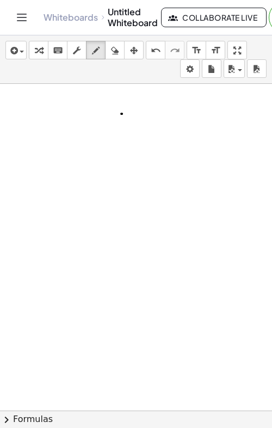
drag, startPoint x: 121, startPoint y: 113, endPoint x: 144, endPoint y: 113, distance: 22.9
drag, startPoint x: 127, startPoint y: 113, endPoint x: 127, endPoint y: 138, distance: 24.5
drag, startPoint x: 163, startPoint y: 117, endPoint x: 165, endPoint y: 122, distance: 5.6
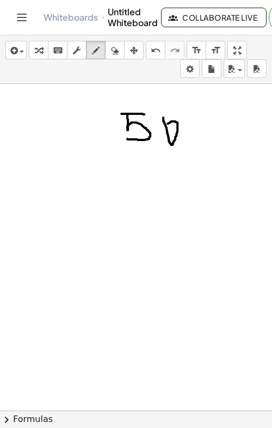
drag, startPoint x: 111, startPoint y: 113, endPoint x: 120, endPoint y: 137, distance: 25.7
drag, startPoint x: 91, startPoint y: 118, endPoint x: 62, endPoint y: 136, distance: 34.5
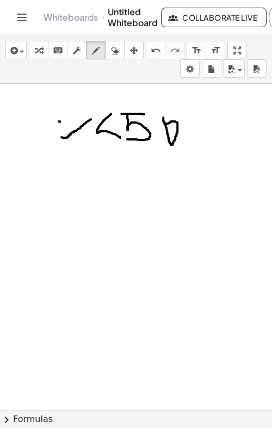
drag, startPoint x: 59, startPoint y: 120, endPoint x: 80, endPoint y: 140, distance: 28.5
drag, startPoint x: 103, startPoint y: 140, endPoint x: 124, endPoint y: 140, distance: 20.7
click at [120, 48] on div "button" at bounding box center [115, 50] width 14 height 13
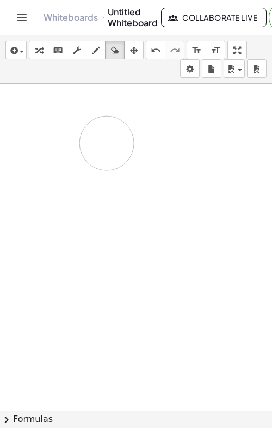
drag, startPoint x: 61, startPoint y: 142, endPoint x: 107, endPoint y: 142, distance: 45.8
drag, startPoint x: 122, startPoint y: 105, endPoint x: 116, endPoint y: 112, distance: 8.9
click at [98, 51] on icon "button" at bounding box center [96, 50] width 8 height 13
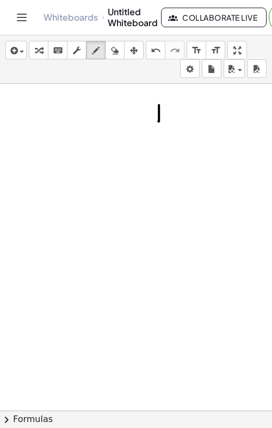
drag, startPoint x: 159, startPoint y: 104, endPoint x: 158, endPoint y: 120, distance: 16.4
click at [123, 54] on button "erase" at bounding box center [115, 50] width 20 height 19
drag, startPoint x: 160, startPoint y: 96, endPoint x: 156, endPoint y: 111, distance: 15.3
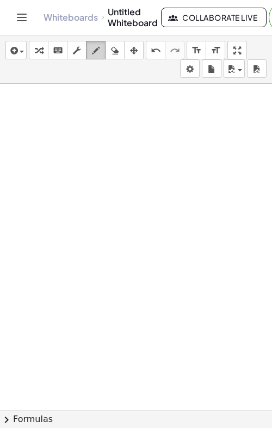
click at [94, 52] on icon "button" at bounding box center [96, 50] width 8 height 13
drag, startPoint x: 145, startPoint y: 109, endPoint x: 157, endPoint y: 123, distance: 17.7
drag, startPoint x: 165, startPoint y: 108, endPoint x: 180, endPoint y: 114, distance: 16.4
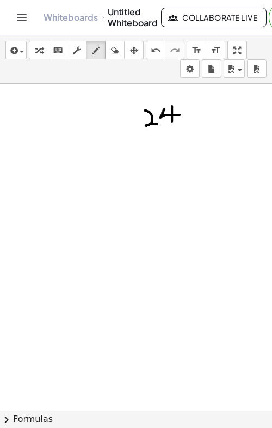
drag, startPoint x: 172, startPoint y: 105, endPoint x: 171, endPoint y: 121, distance: 16.4
drag, startPoint x: 190, startPoint y: 118, endPoint x: 205, endPoint y: 121, distance: 15.6
drag, startPoint x: 218, startPoint y: 112, endPoint x: 230, endPoint y: 116, distance: 12.6
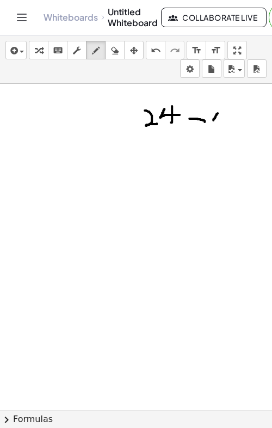
drag, startPoint x: 225, startPoint y: 107, endPoint x: 223, endPoint y: 127, distance: 20.8
drag, startPoint x: 244, startPoint y: 112, endPoint x: 233, endPoint y: 126, distance: 18.2
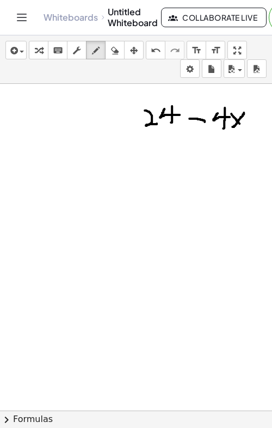
drag, startPoint x: 232, startPoint y: 113, endPoint x: 244, endPoint y: 129, distance: 20.6
drag, startPoint x: 74, startPoint y: 107, endPoint x: 84, endPoint y: 133, distance: 27.9
drag, startPoint x: 91, startPoint y: 116, endPoint x: 106, endPoint y: 132, distance: 21.6
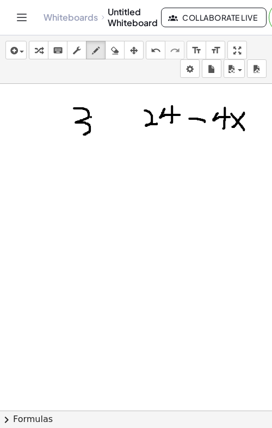
drag, startPoint x: 106, startPoint y: 121, endPoint x: 89, endPoint y: 137, distance: 22.4
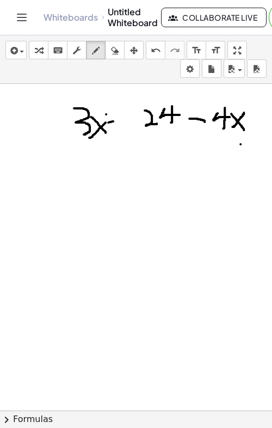
drag, startPoint x: 158, startPoint y: 166, endPoint x: 167, endPoint y: 166, distance: 8.7
drag, startPoint x: 177, startPoint y: 142, endPoint x: 185, endPoint y: 143, distance: 8.2
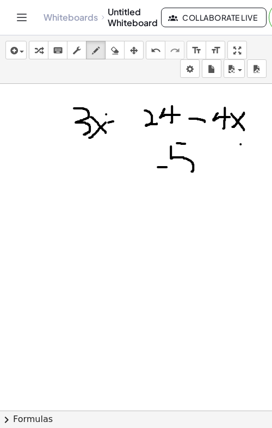
drag, startPoint x: 171, startPoint y: 145, endPoint x: 175, endPoint y: 180, distance: 35.1
drag, startPoint x: 143, startPoint y: 161, endPoint x: 151, endPoint y: 161, distance: 8.2
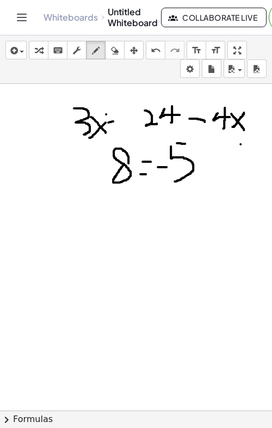
drag, startPoint x: 141, startPoint y: 173, endPoint x: 150, endPoint y: 173, distance: 9.8
drag, startPoint x: 112, startPoint y: 107, endPoint x: 114, endPoint y: 129, distance: 21.9
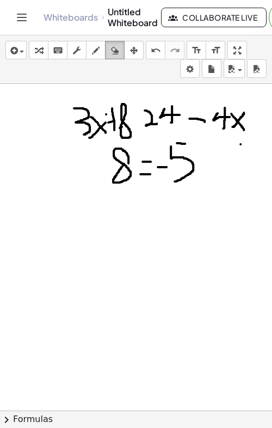
click at [115, 44] on icon "button" at bounding box center [115, 50] width 8 height 13
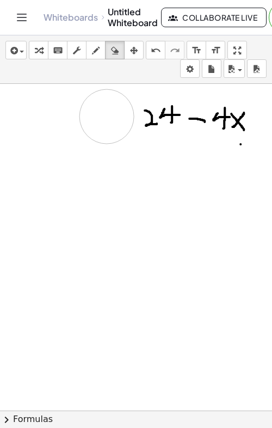
drag, startPoint x: 105, startPoint y: 175, endPoint x: 107, endPoint y: 118, distance: 57.8
click at [102, 53] on div "button" at bounding box center [96, 50] width 14 height 13
drag, startPoint x: 54, startPoint y: 106, endPoint x: 60, endPoint y: 133, distance: 28.4
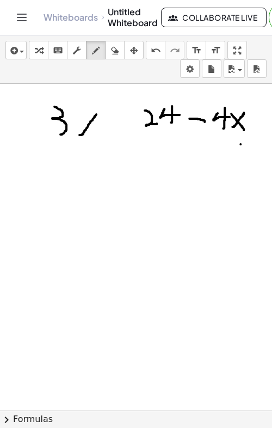
drag, startPoint x: 96, startPoint y: 113, endPoint x: 77, endPoint y: 133, distance: 28.1
drag, startPoint x: 76, startPoint y: 115, endPoint x: 101, endPoint y: 140, distance: 35.1
drag, startPoint x: 97, startPoint y: 117, endPoint x: 114, endPoint y: 114, distance: 17.2
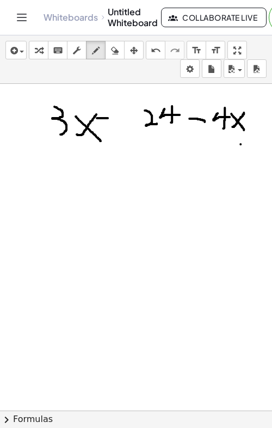
drag, startPoint x: 101, startPoint y: 98, endPoint x: 105, endPoint y: 130, distance: 32.8
drag, startPoint x: 100, startPoint y: 178, endPoint x: 116, endPoint y: 205, distance: 31.0
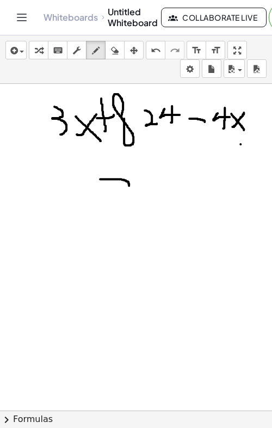
drag, startPoint x: 161, startPoint y: 191, endPoint x: 138, endPoint y: 210, distance: 29.8
drag, startPoint x: 138, startPoint y: 194, endPoint x: 165, endPoint y: 213, distance: 33.2
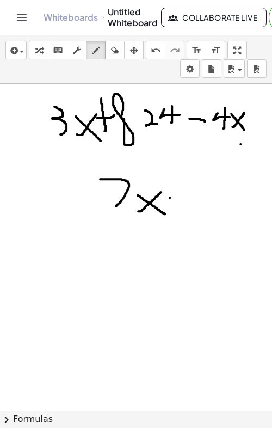
drag, startPoint x: 166, startPoint y: 196, endPoint x: 185, endPoint y: 195, distance: 19.1
drag, startPoint x: 182, startPoint y: 181, endPoint x: 178, endPoint y: 206, distance: 25.3
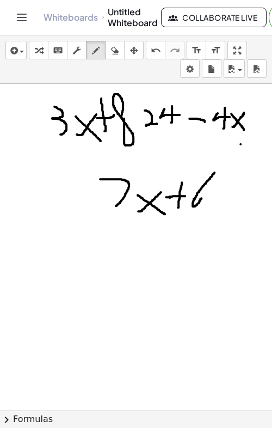
drag, startPoint x: 215, startPoint y: 172, endPoint x: 201, endPoint y: 196, distance: 27.6
click at [122, 44] on button "erase" at bounding box center [115, 50] width 20 height 19
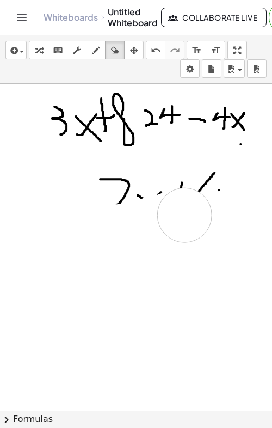
drag, startPoint x: 114, startPoint y: 231, endPoint x: 198, endPoint y: 208, distance: 87.5
drag, startPoint x: 198, startPoint y: 208, endPoint x: 127, endPoint y: 196, distance: 71.9
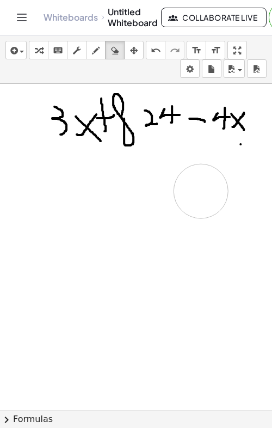
drag, startPoint x: 132, startPoint y: 195, endPoint x: 215, endPoint y: 190, distance: 82.4
click at [96, 44] on icon "button" at bounding box center [96, 50] width 8 height 13
drag, startPoint x: 155, startPoint y: 178, endPoint x: 179, endPoint y: 196, distance: 29.6
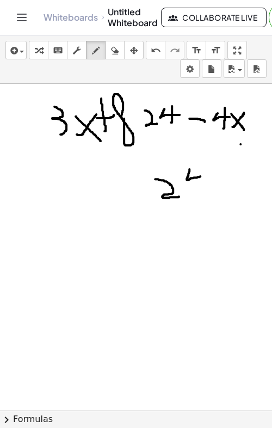
drag, startPoint x: 190, startPoint y: 168, endPoint x: 209, endPoint y: 175, distance: 20.2
drag, startPoint x: 198, startPoint y: 166, endPoint x: 199, endPoint y: 190, distance: 23.4
drag, startPoint x: 130, startPoint y: 218, endPoint x: 147, endPoint y: 220, distance: 16.9
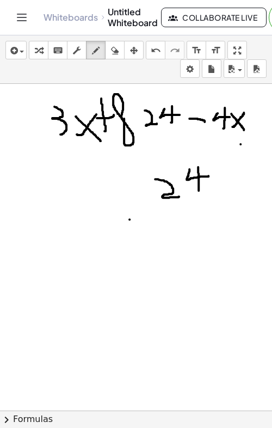
click at [115, 52] on icon "button" at bounding box center [115, 50] width 8 height 13
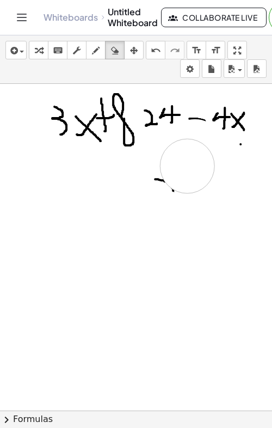
drag, startPoint x: 120, startPoint y: 203, endPoint x: 129, endPoint y: 126, distance: 77.8
click at [95, 51] on icon "button" at bounding box center [96, 50] width 8 height 13
drag, startPoint x: 155, startPoint y: 181, endPoint x: 155, endPoint y: 213, distance: 32.1
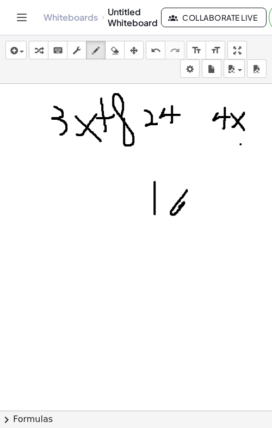
drag, startPoint x: 187, startPoint y: 189, endPoint x: 175, endPoint y: 206, distance: 20.8
click at [118, 52] on icon "button" at bounding box center [115, 50] width 8 height 13
click at [94, 54] on icon "button" at bounding box center [96, 50] width 8 height 13
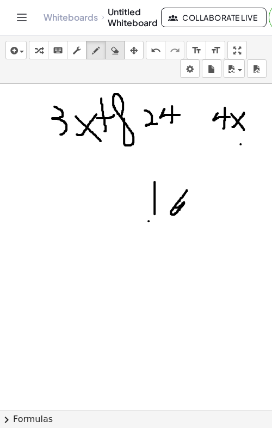
click at [123, 53] on button "erase" at bounding box center [115, 50] width 20 height 19
drag, startPoint x: 237, startPoint y: 111, endPoint x: 234, endPoint y: 124, distance: 13.6
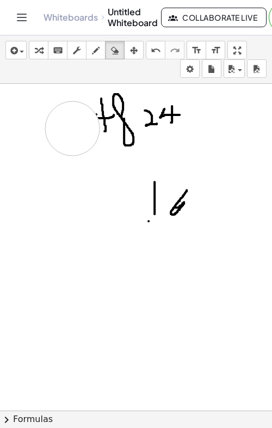
drag, startPoint x: 48, startPoint y: 110, endPoint x: 68, endPoint y: 126, distance: 25.2
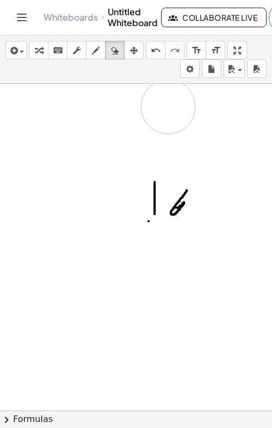
drag, startPoint x: 115, startPoint y: 155, endPoint x: 188, endPoint y: 106, distance: 88.2
click at [98, 48] on icon "button" at bounding box center [96, 50] width 8 height 13
drag, startPoint x: 51, startPoint y: 183, endPoint x: 53, endPoint y: 227, distance: 43.7
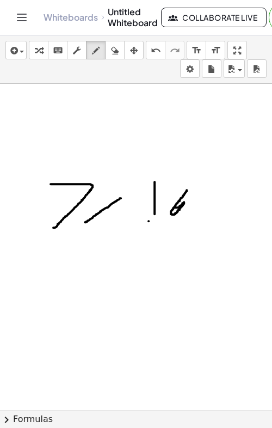
drag, startPoint x: 121, startPoint y: 197, endPoint x: 82, endPoint y: 220, distance: 44.9
drag, startPoint x: 93, startPoint y: 201, endPoint x: 113, endPoint y: 218, distance: 26.3
click at [118, 47] on icon "button" at bounding box center [115, 50] width 8 height 13
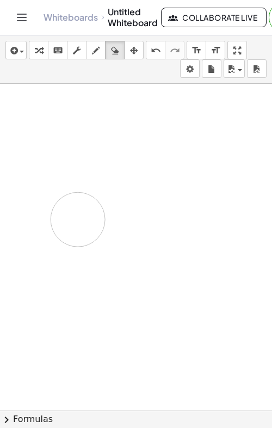
drag, startPoint x: 227, startPoint y: 238, endPoint x: 68, endPoint y: 106, distance: 206.2
